Goal: Task Accomplishment & Management: Manage account settings

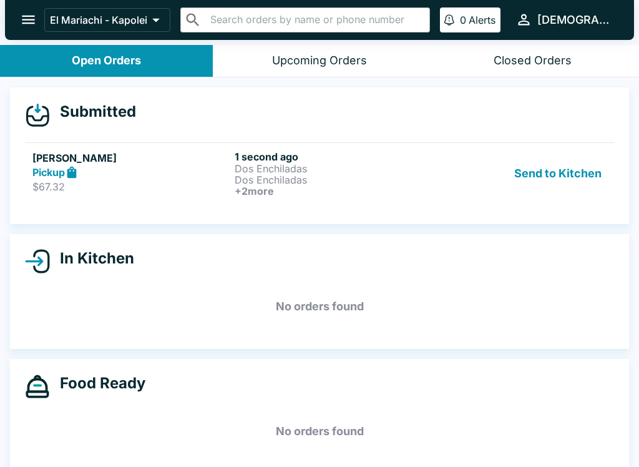
scroll to position [2, 0]
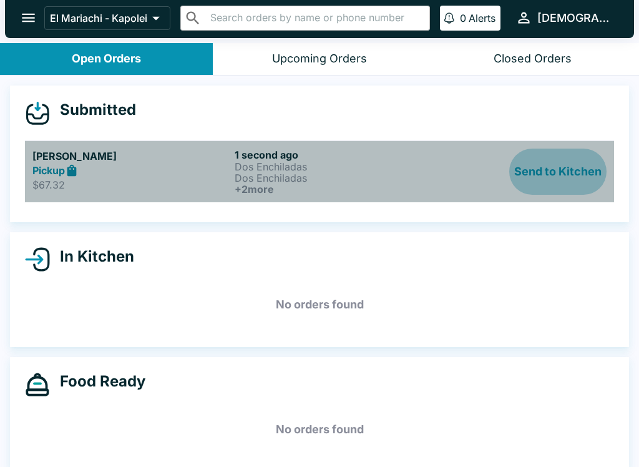
click at [574, 165] on button "Send to Kitchen" at bounding box center [558, 172] width 97 height 46
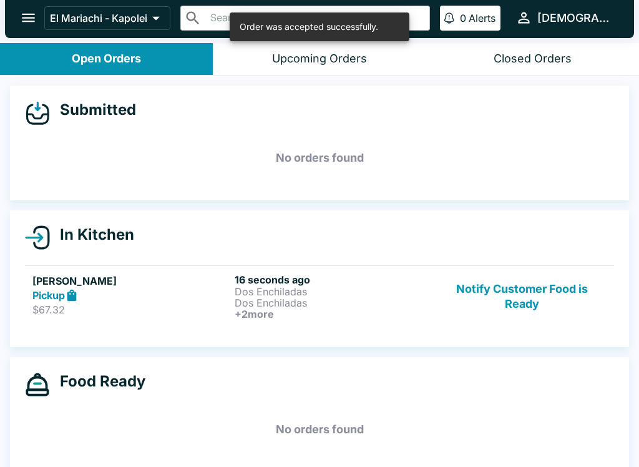
click at [162, 292] on div "Pickup" at bounding box center [130, 295] width 197 height 14
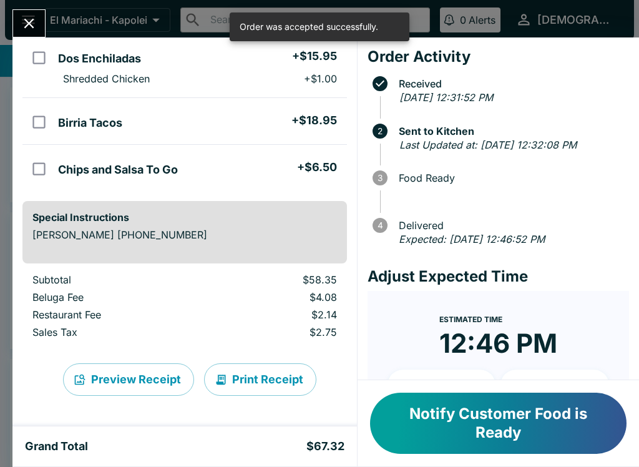
scroll to position [199, 0]
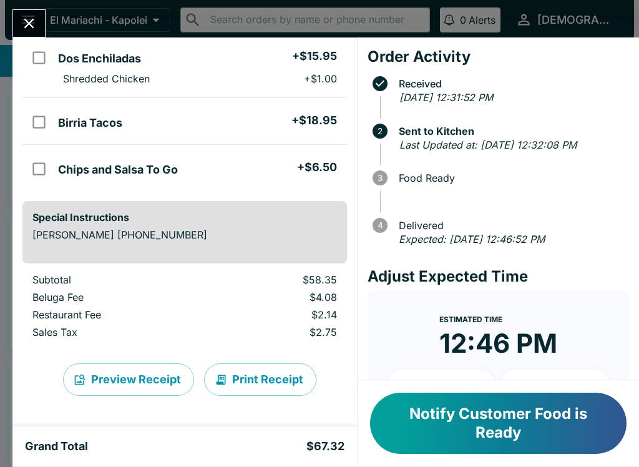
click at [267, 376] on button "Print Receipt" at bounding box center [260, 379] width 112 height 32
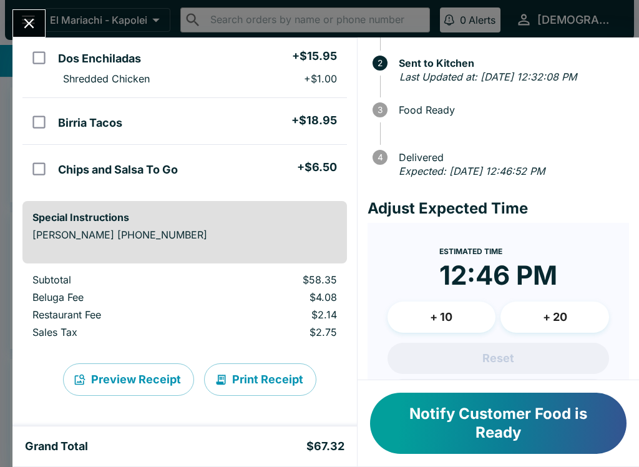
scroll to position [70, 0]
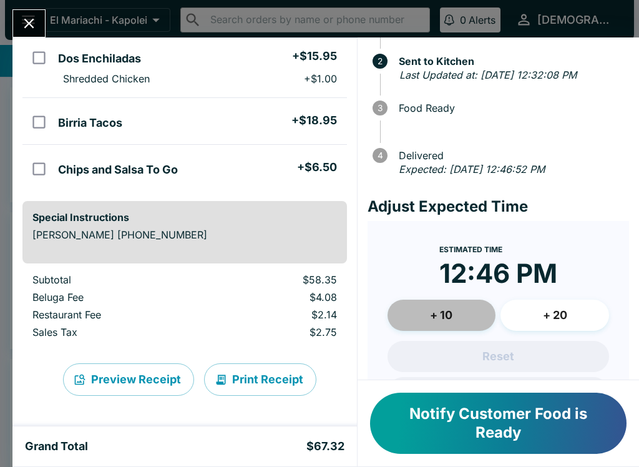
click at [455, 319] on button "+ 10" at bounding box center [442, 315] width 109 height 31
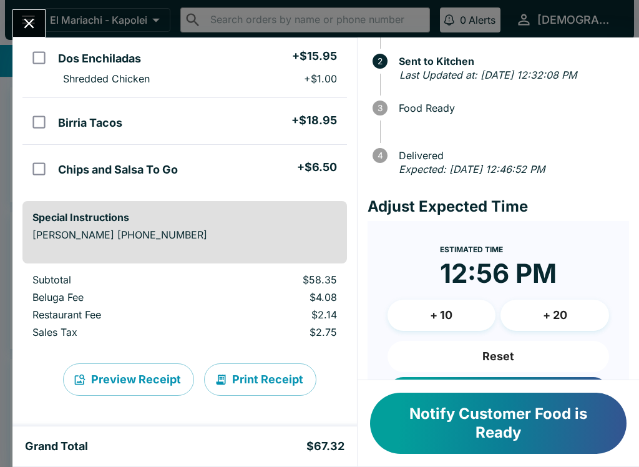
click at [501, 365] on button "Reset" at bounding box center [499, 356] width 222 height 31
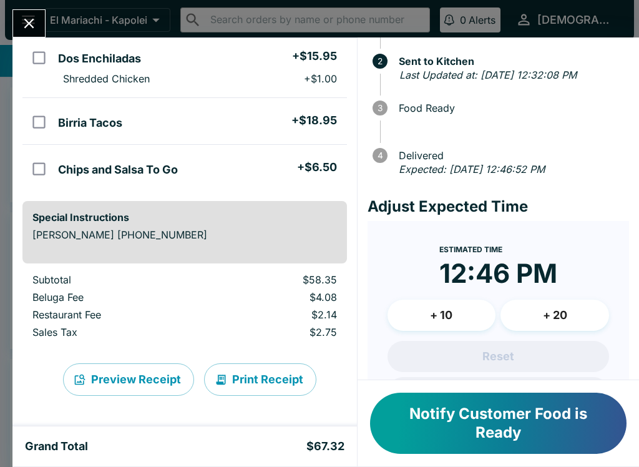
click at [457, 413] on button "Notify Customer Food is Ready" at bounding box center [498, 423] width 257 height 61
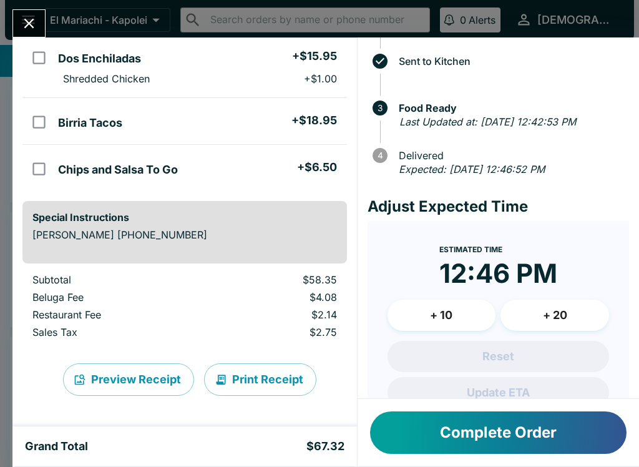
click at [240, 426] on div "Grand Total $67.32" at bounding box center [184, 446] width 345 height 40
click at [34, 26] on icon "Close" at bounding box center [29, 23] width 17 height 17
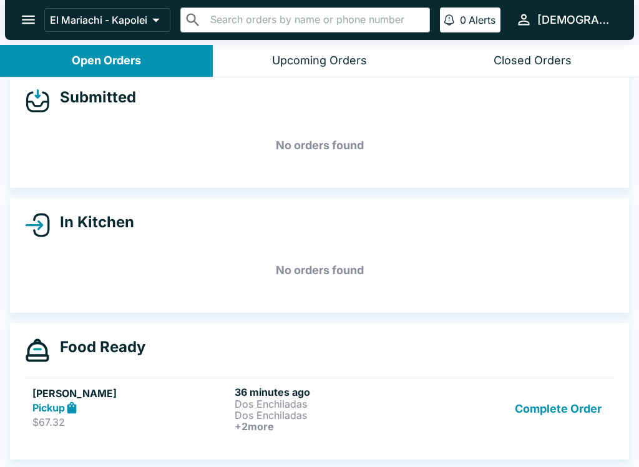
scroll to position [14, 0]
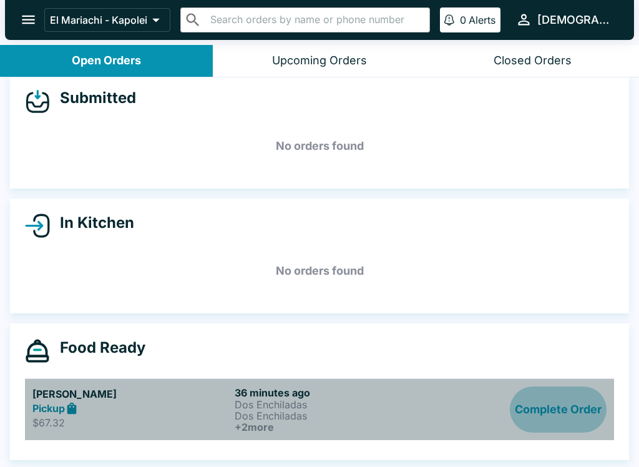
click at [566, 400] on button "Complete Order" at bounding box center [558, 410] width 97 height 46
